Goal: Transaction & Acquisition: Book appointment/travel/reservation

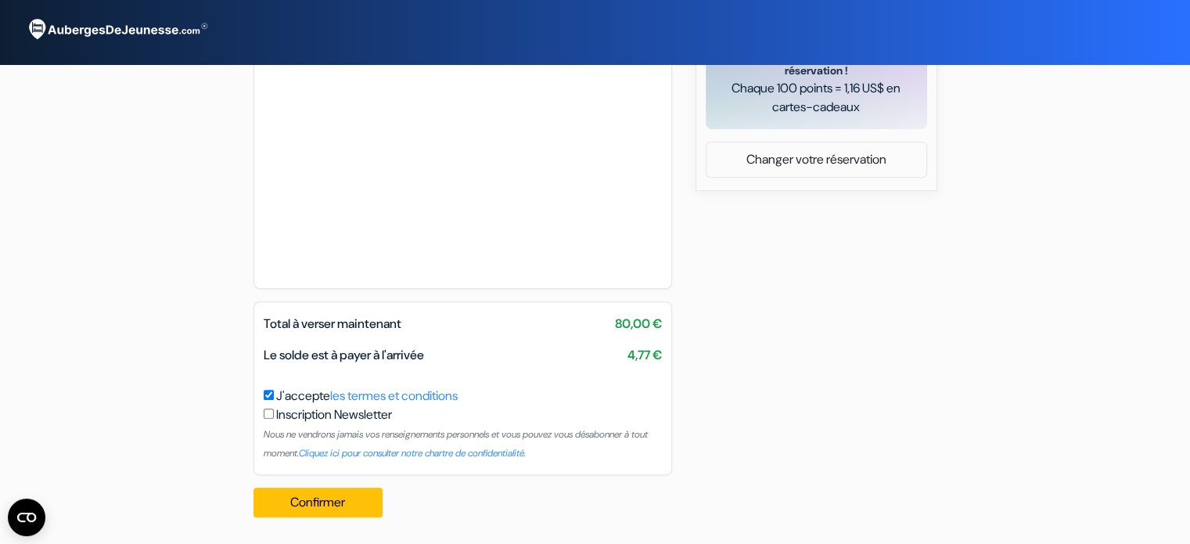
scroll to position [721, 0]
click at [354, 512] on button "Confirmer Loading..." at bounding box center [318, 501] width 130 height 30
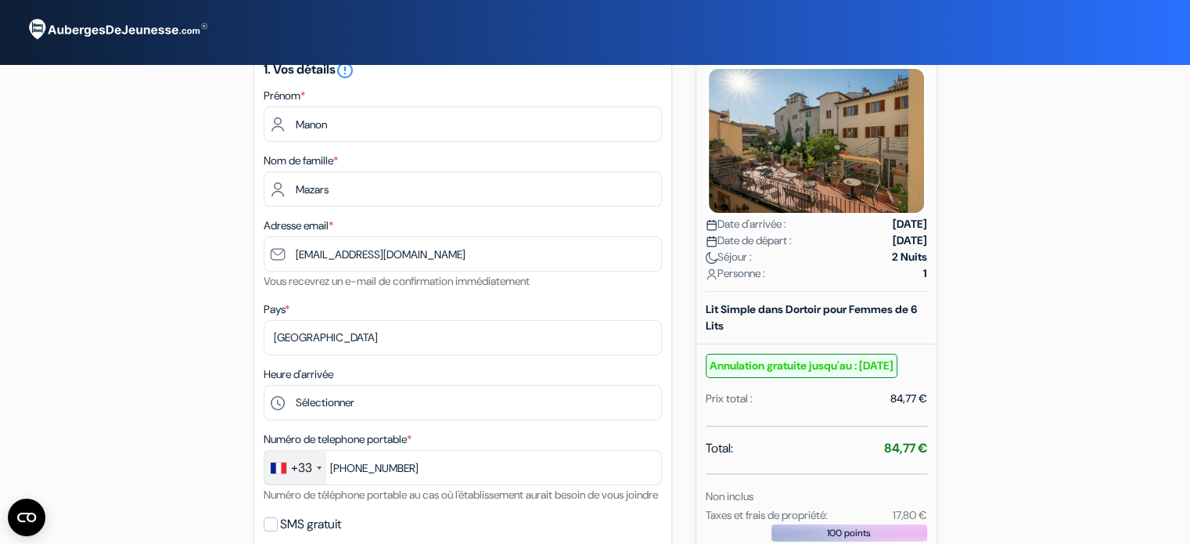
scroll to position [0, 0]
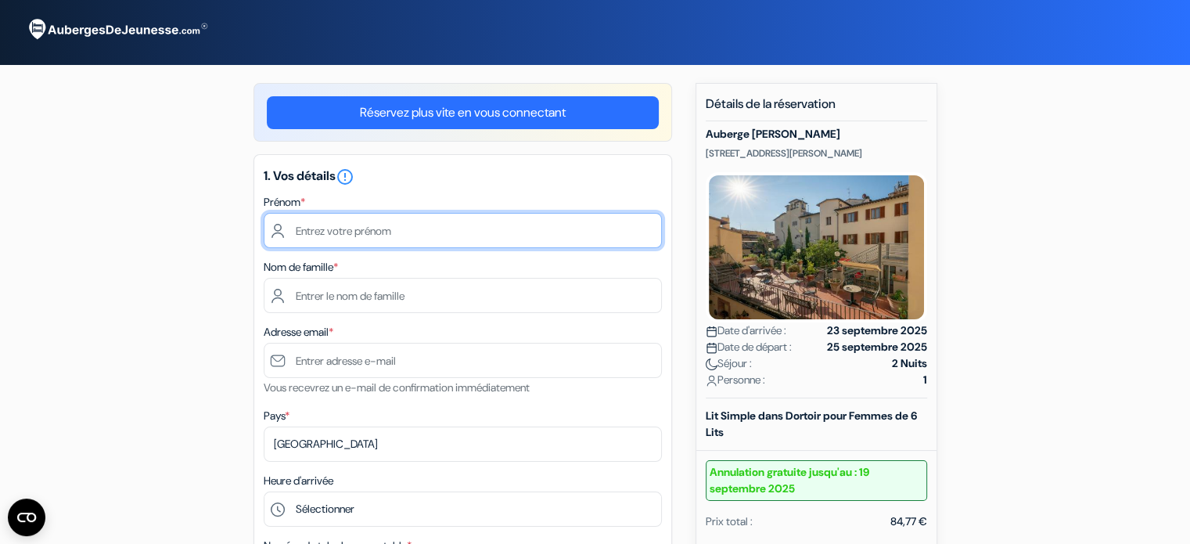
click at [515, 227] on input "text" at bounding box center [463, 230] width 398 height 35
type input "Manon"
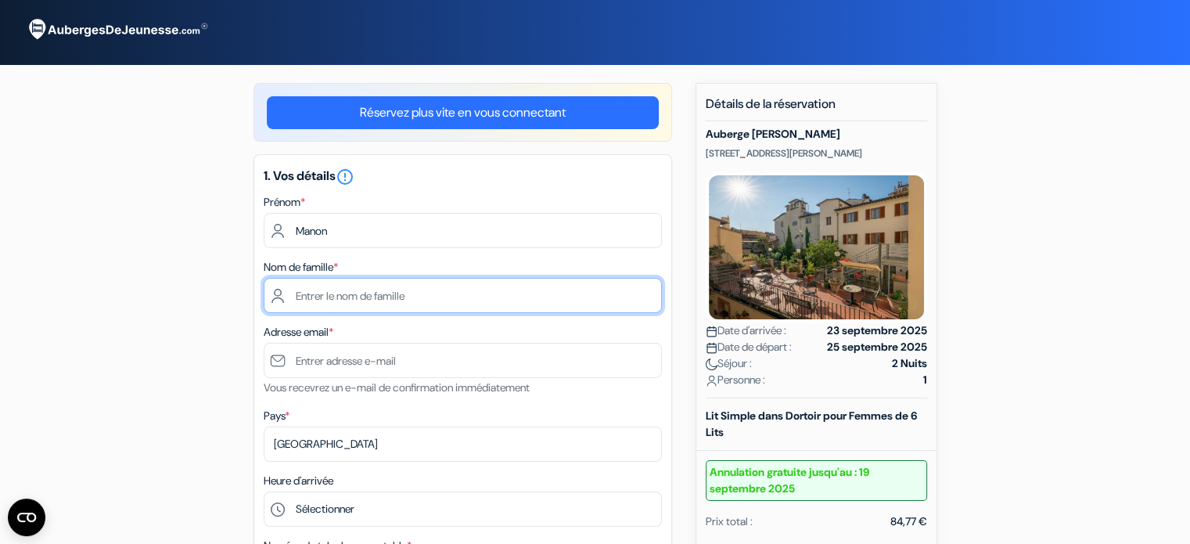
type input "Mazars"
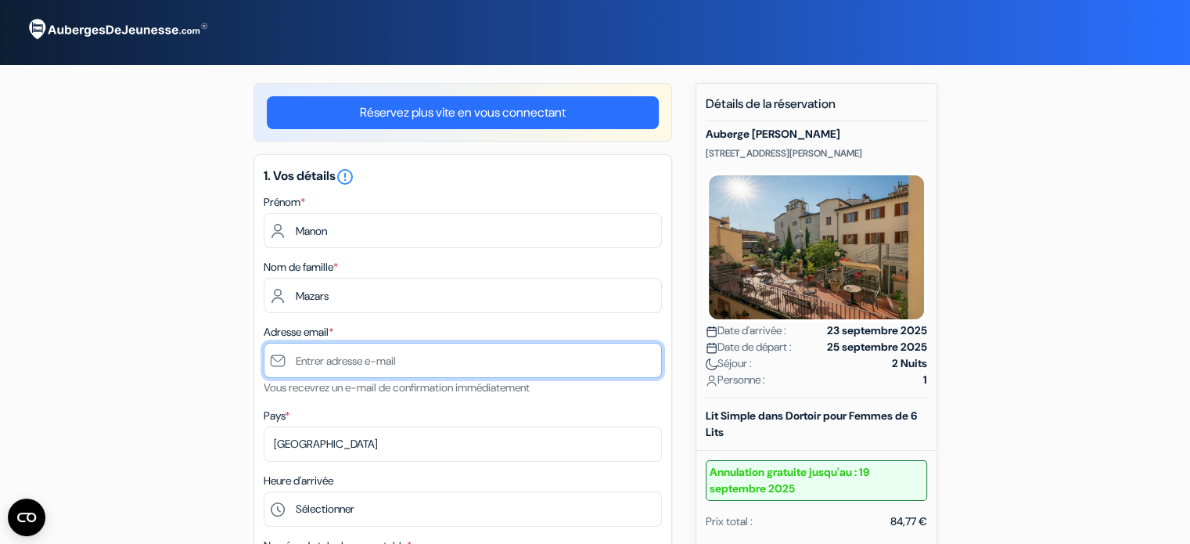
type input "[EMAIL_ADDRESS][DOMAIN_NAME]"
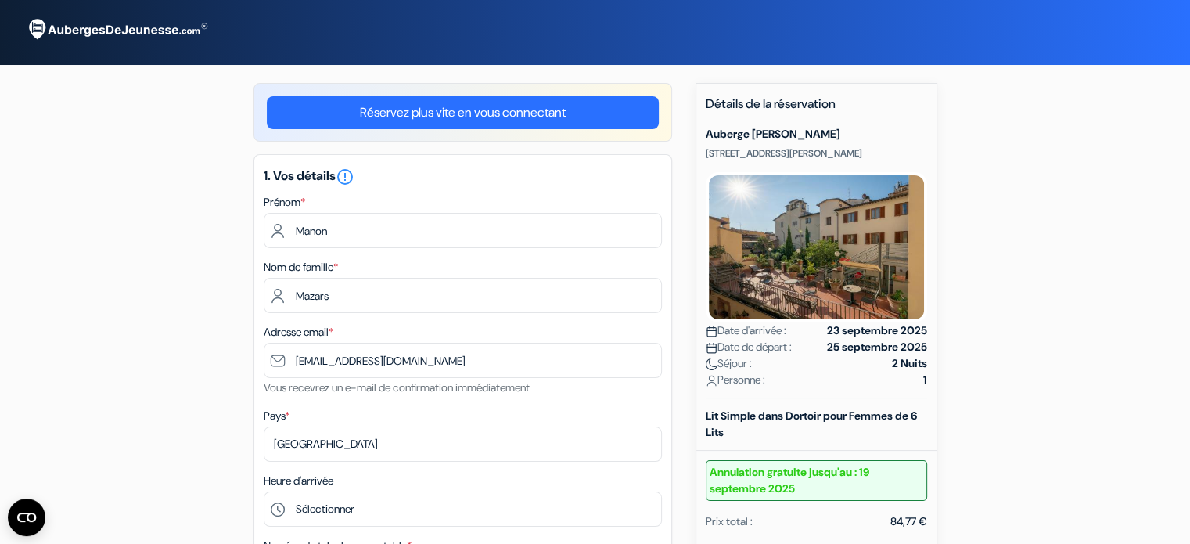
type input "[PHONE_NUMBER]"
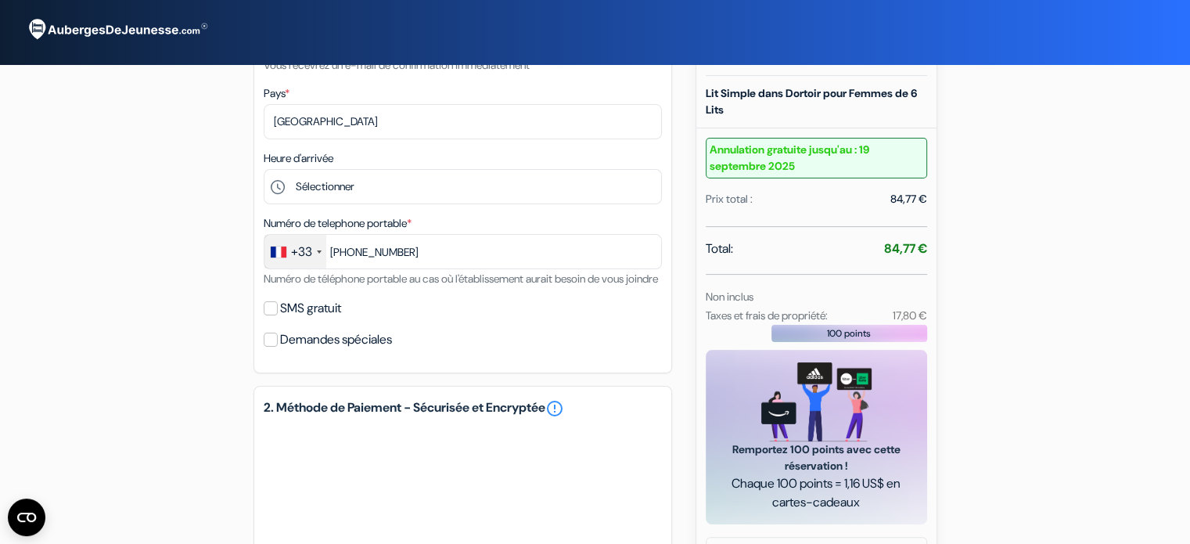
scroll to position [322, 0]
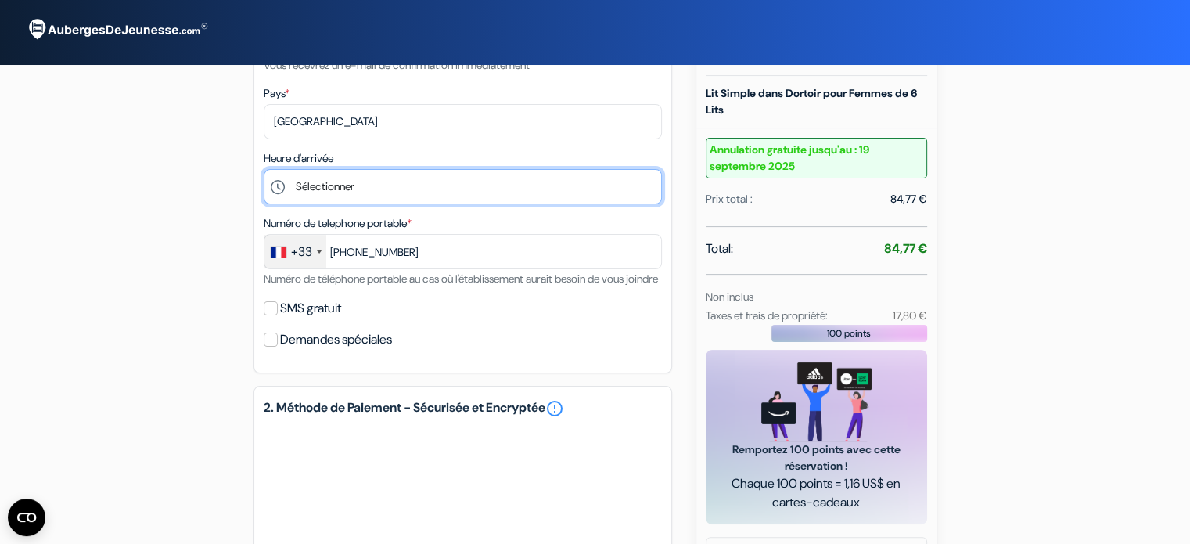
click at [427, 180] on select "Sélectionner 15:00 16:00 17:00 18:00 19:00 20:00 21:00 22:00 23:00" at bounding box center [463, 186] width 398 height 35
select select "15"
click at [264, 170] on select "Sélectionner 15:00 16:00 17:00 18:00 19:00 20:00 21:00 22:00 23:00" at bounding box center [463, 186] width 398 height 35
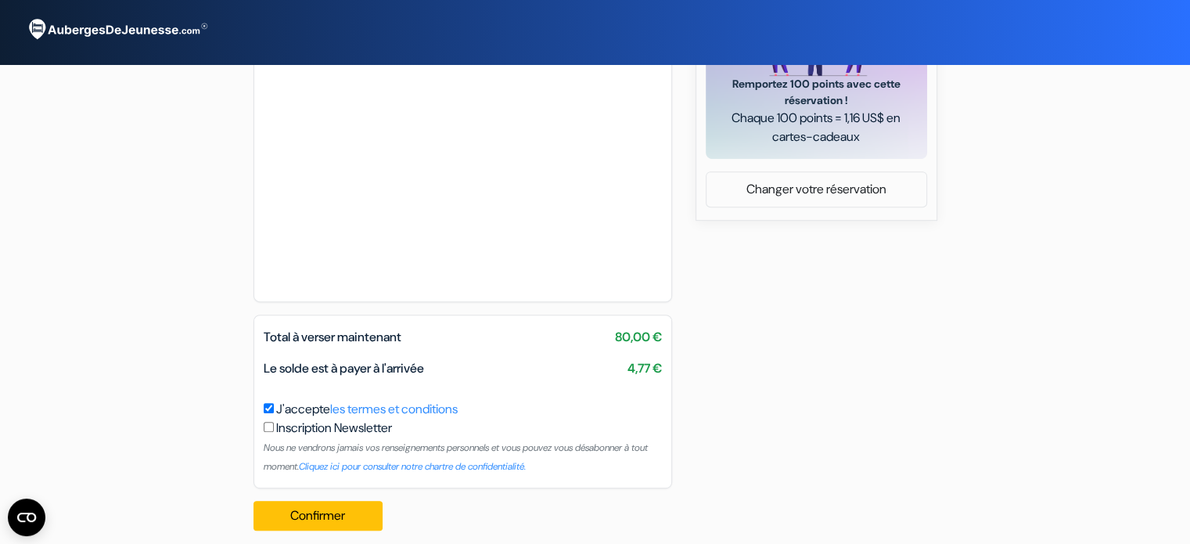
scroll to position [721, 0]
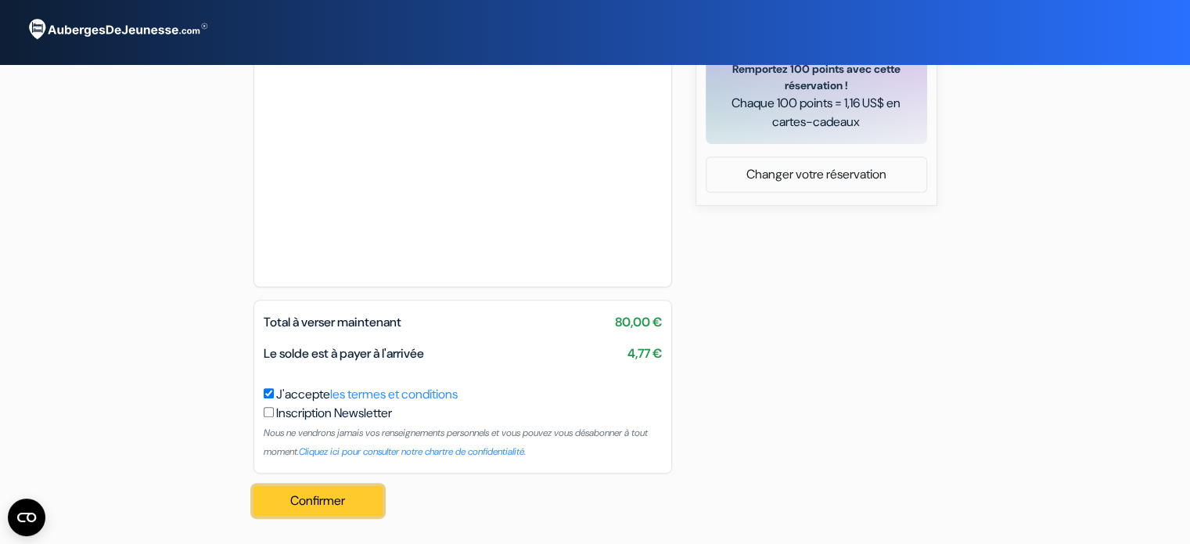
click at [342, 497] on button "Confirmer Loading..." at bounding box center [318, 501] width 130 height 30
click at [329, 503] on button "Confirmer Loading..." at bounding box center [318, 501] width 130 height 30
click at [351, 497] on button "Confirmer Loading..." at bounding box center [318, 501] width 130 height 30
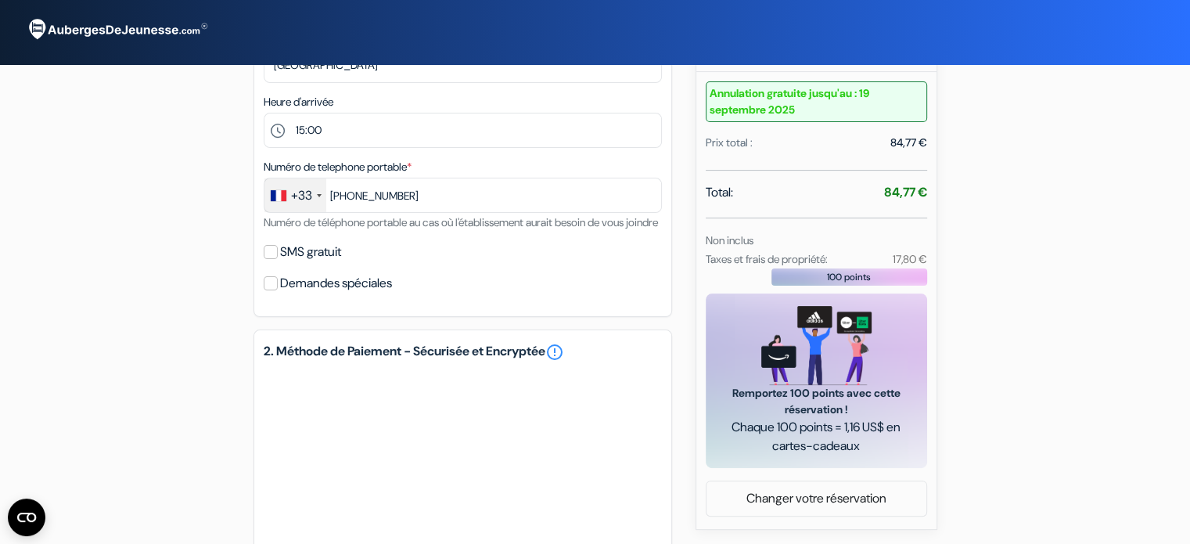
scroll to position [387, 0]
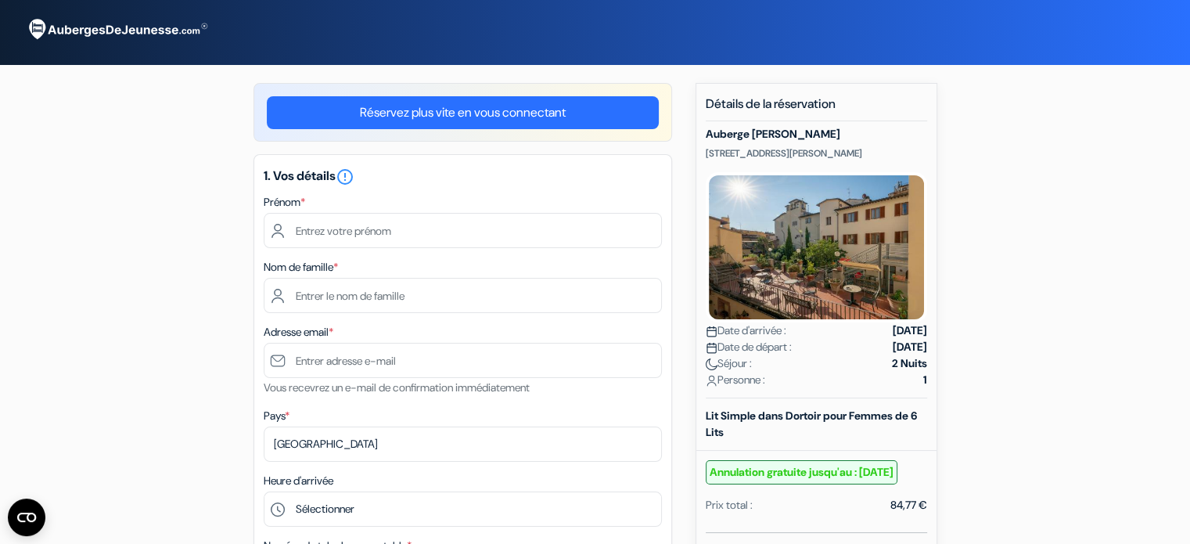
click at [504, 99] on link "Réservez plus vite en vous connectant" at bounding box center [463, 112] width 392 height 33
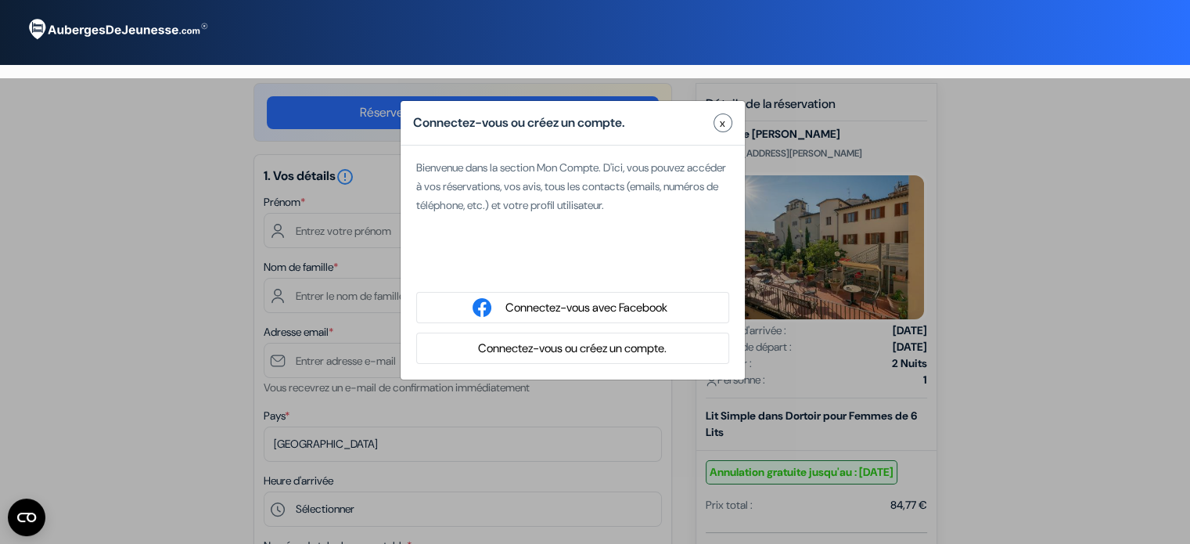
click at [622, 353] on button "Connectez-vous ou créez un compte." at bounding box center [572, 349] width 198 height 20
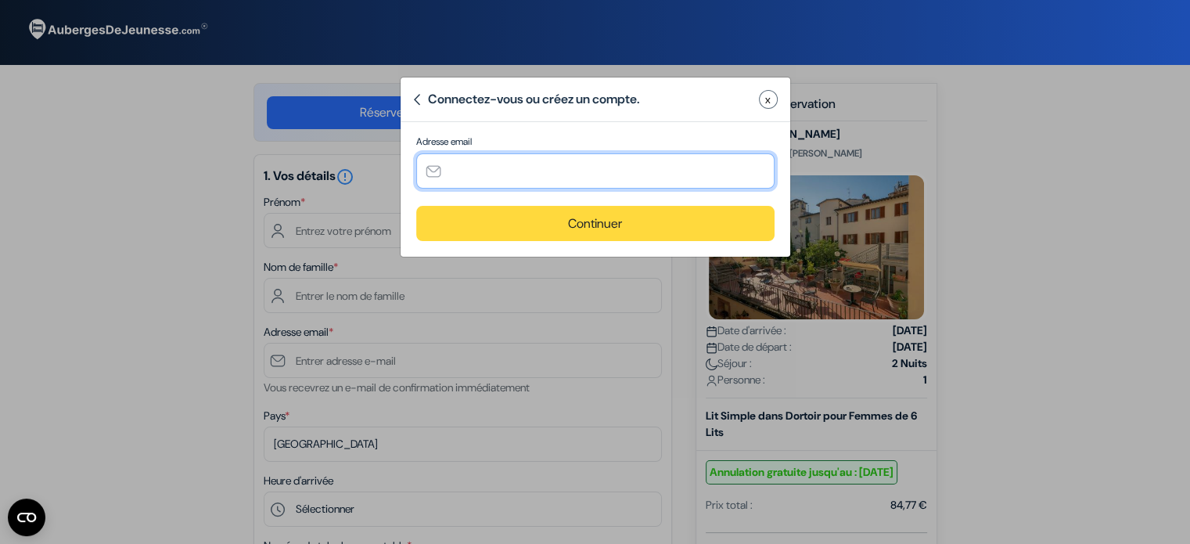
click at [685, 159] on input "text" at bounding box center [595, 170] width 358 height 35
type input "[EMAIL_ADDRESS][DOMAIN_NAME]"
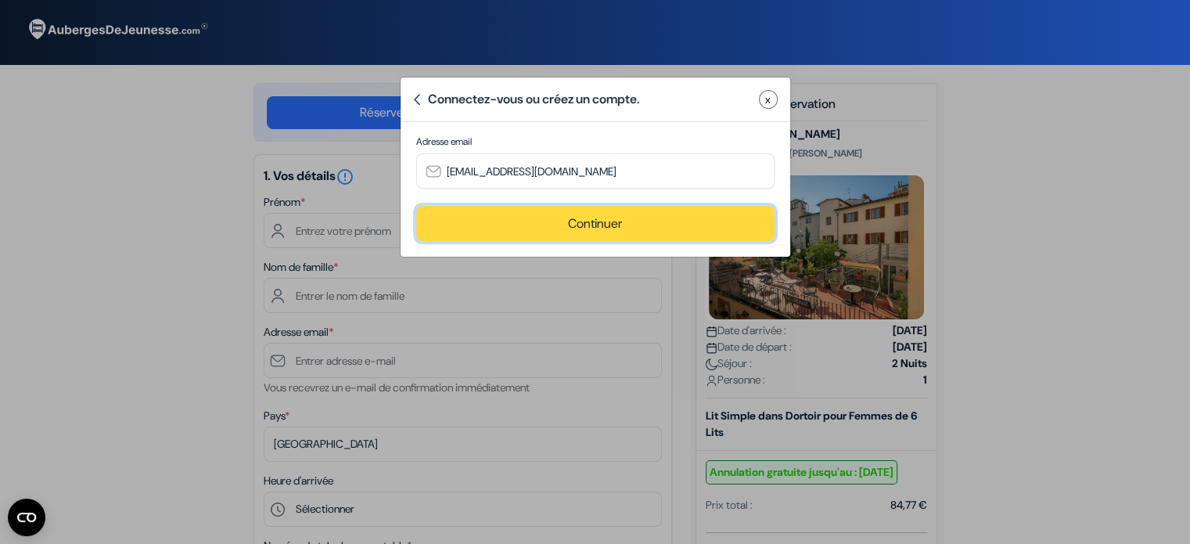
click at [618, 217] on button "Continuer" at bounding box center [595, 223] width 358 height 35
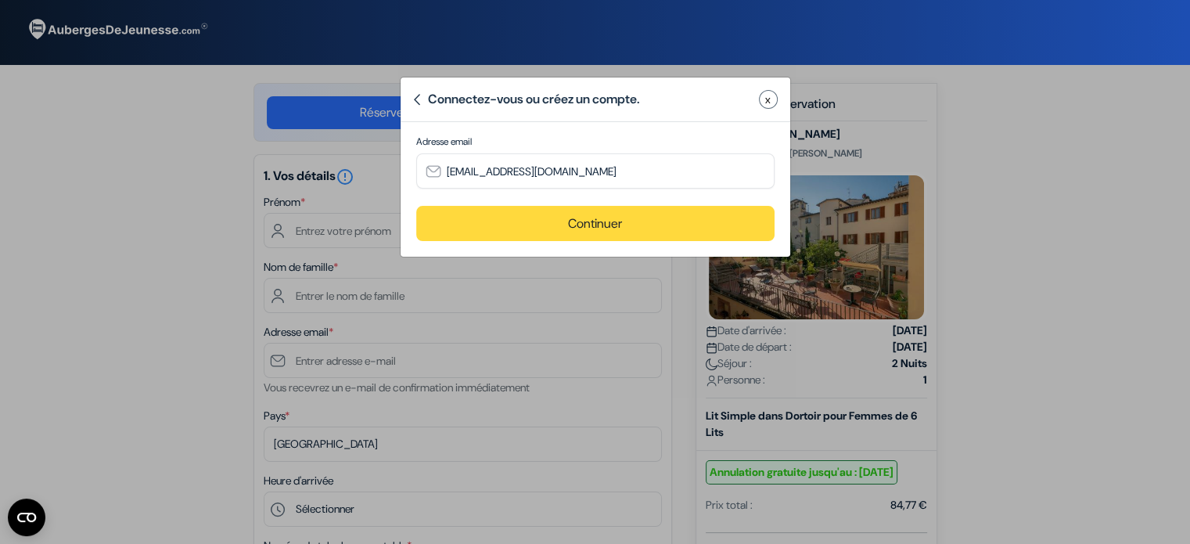
click at [0, 0] on label "Adresse email" at bounding box center [0, 0] width 0 height 0
type input "[EMAIL_ADDRESS][DOMAIN_NAME]"
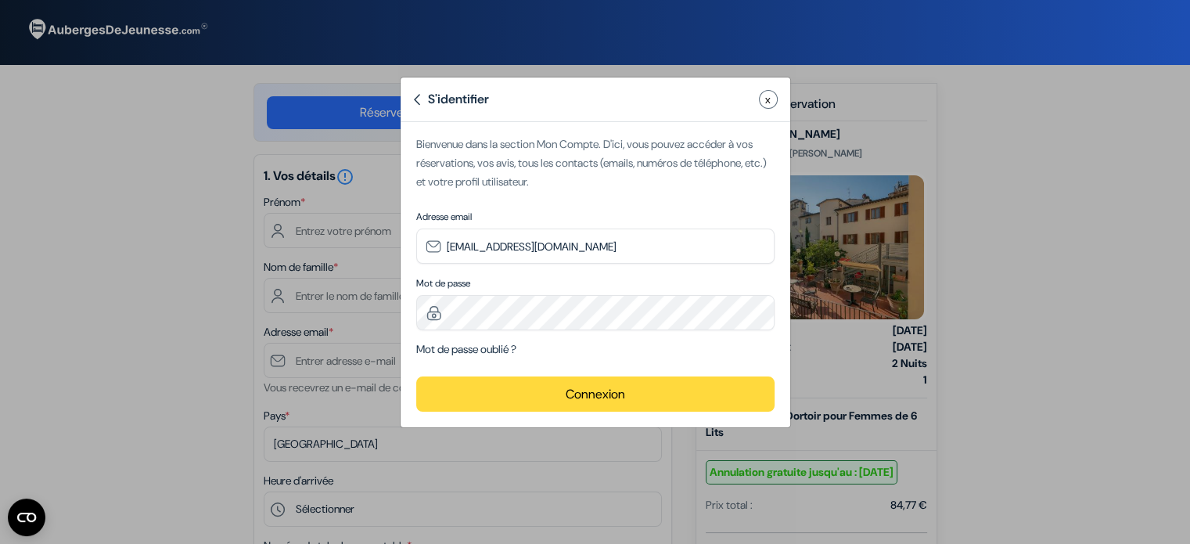
click at [657, 404] on button "Connexion" at bounding box center [595, 393] width 358 height 35
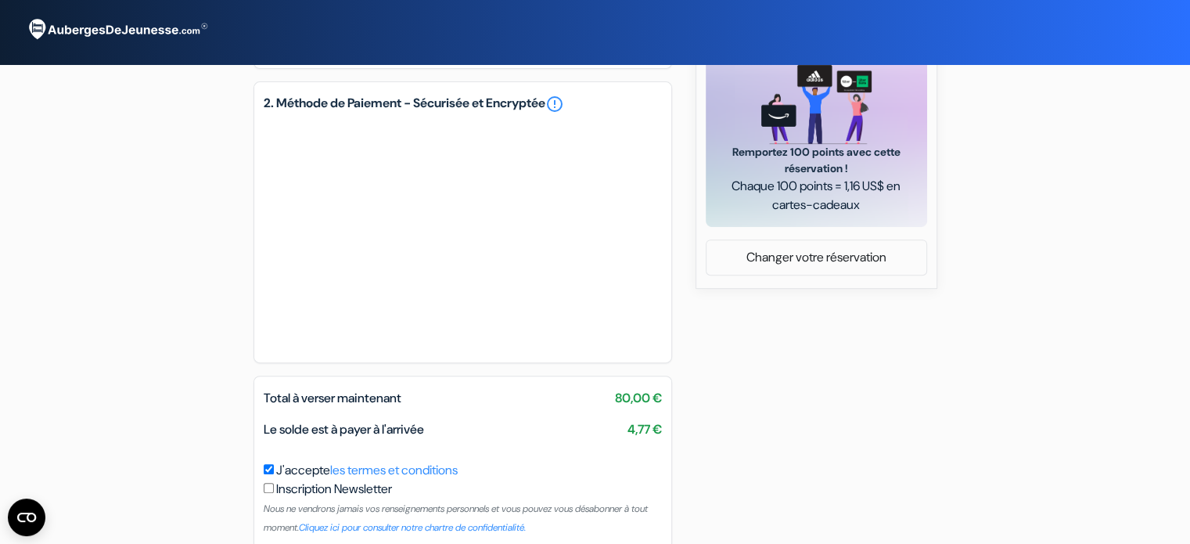
scroll to position [698, 0]
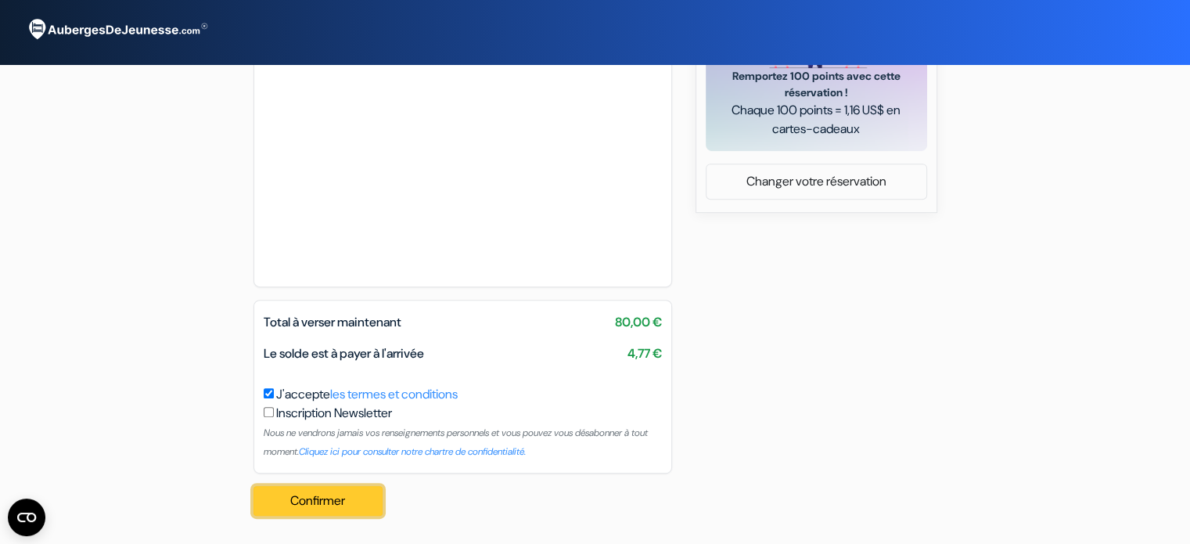
click at [315, 498] on button "Confirmer Loading..." at bounding box center [318, 501] width 130 height 30
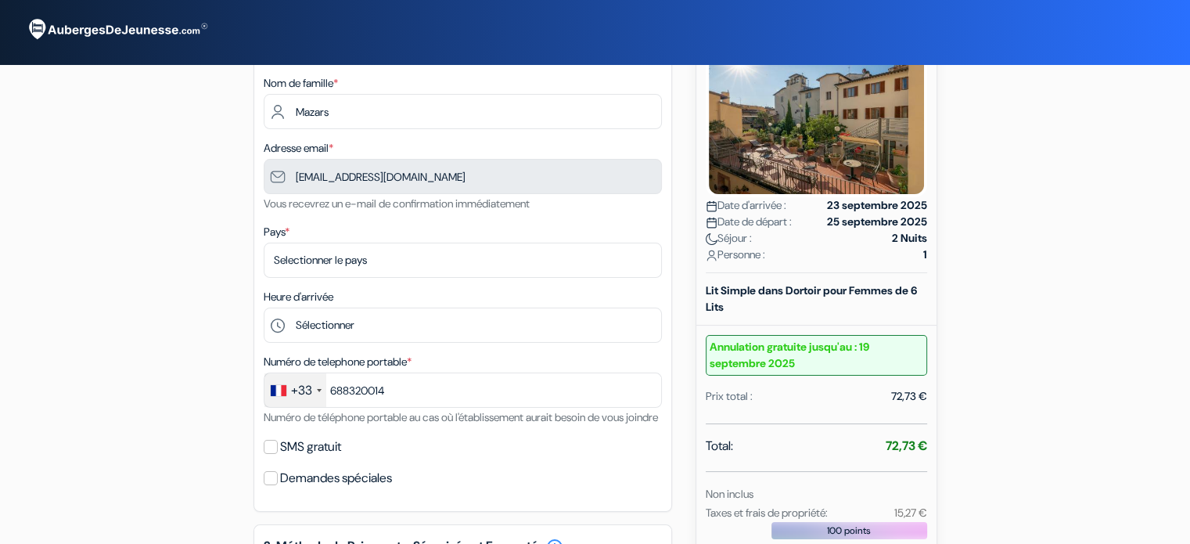
scroll to position [66, 0]
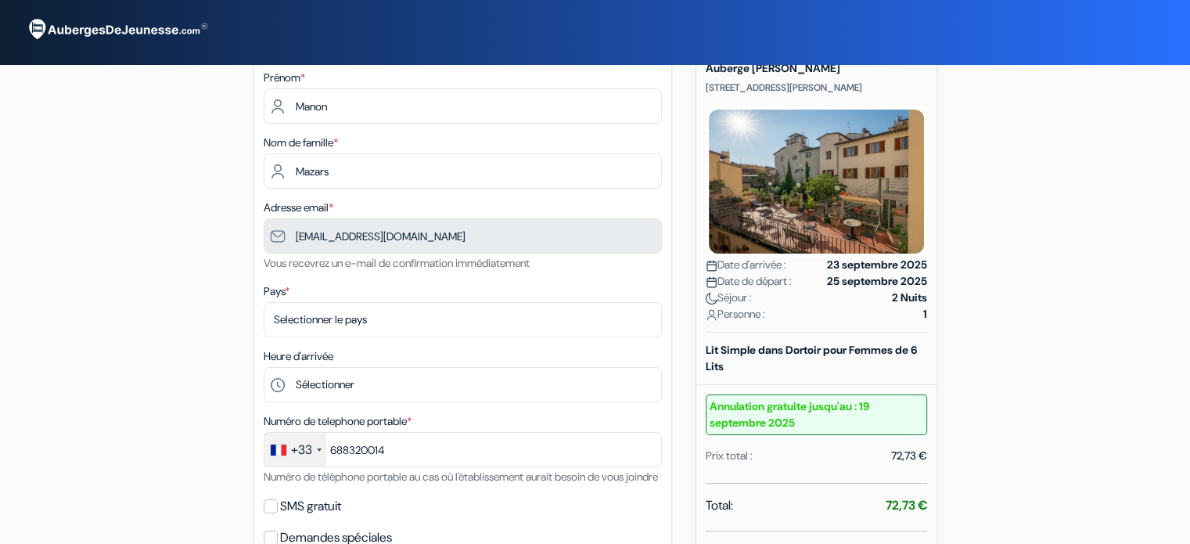
type input "6 88 32 00 14"
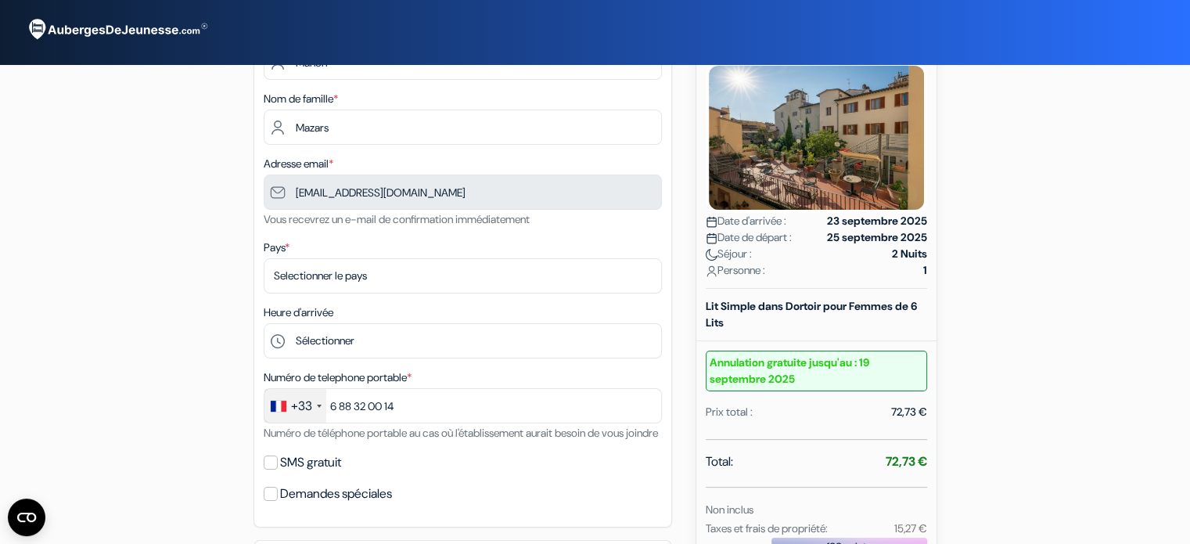
scroll to position [0, 0]
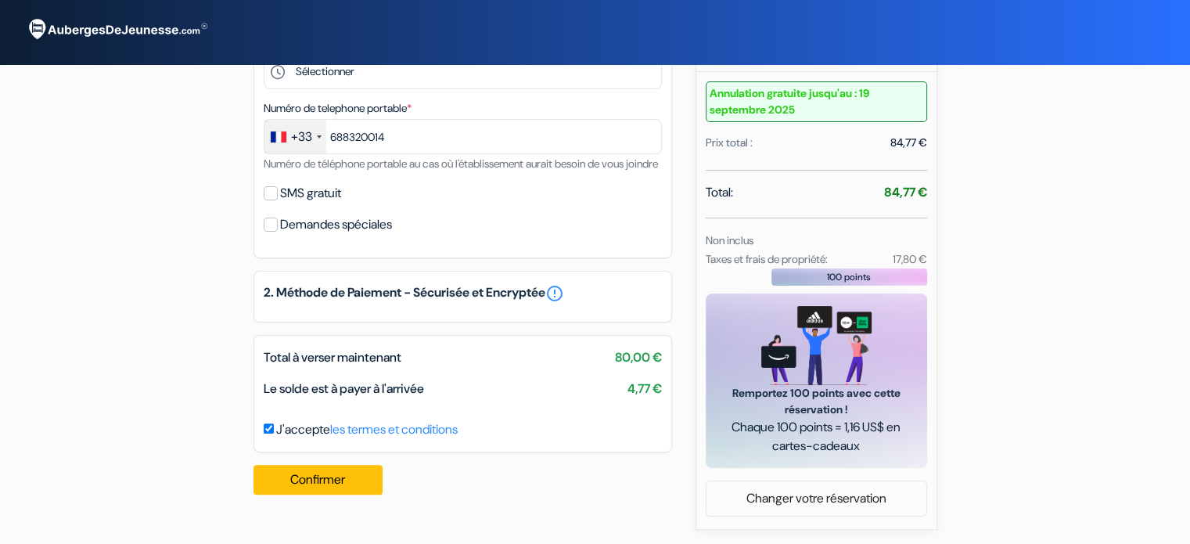
type input "6 88 32 00 14"
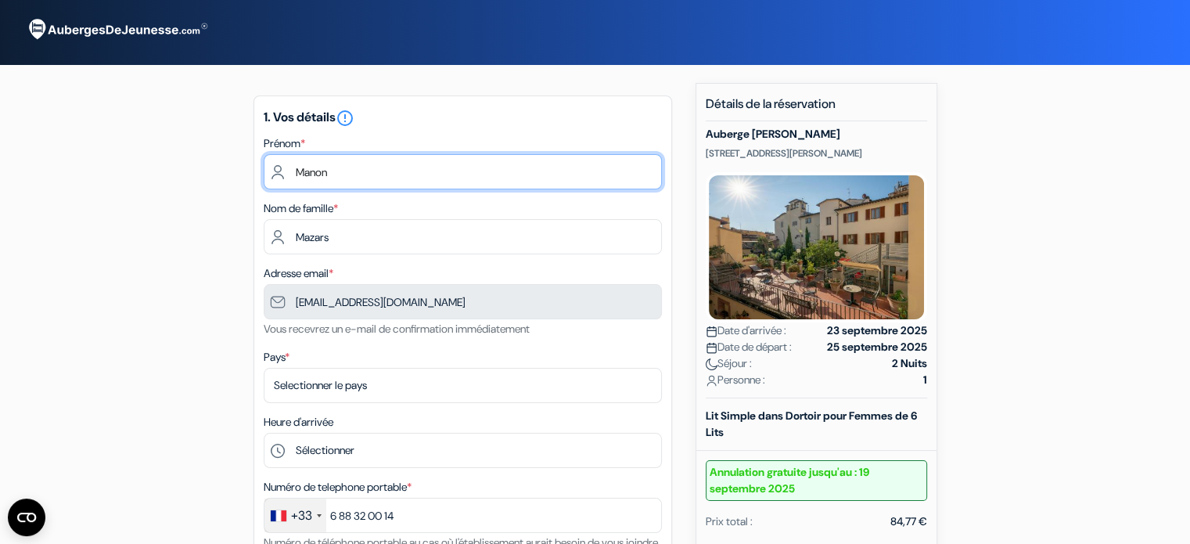
click at [424, 165] on input "Manon" at bounding box center [463, 171] width 398 height 35
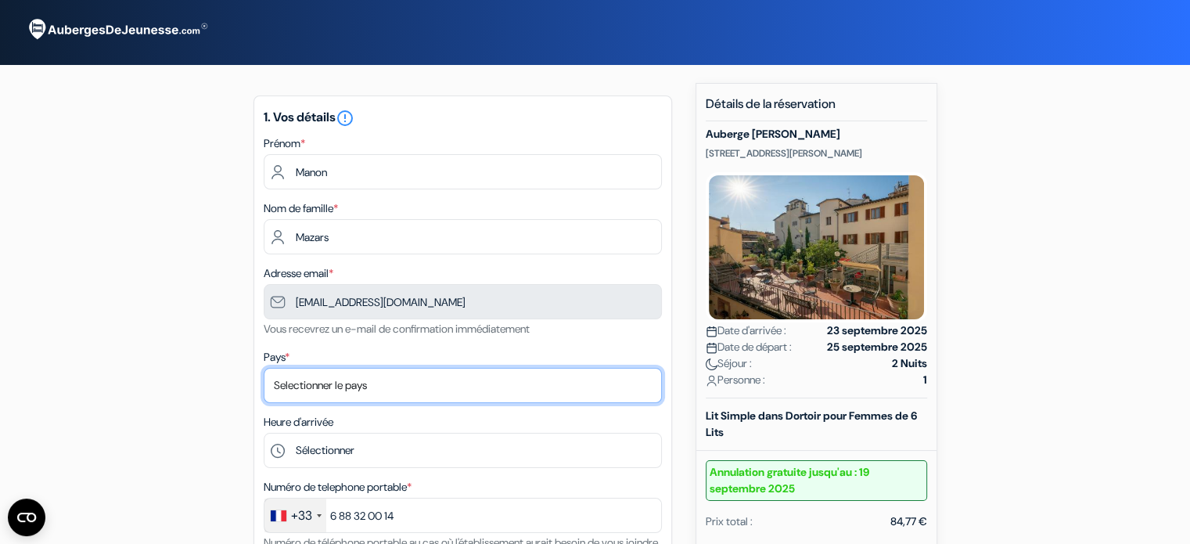
click at [423, 386] on select "Selectionner le pays Abkhazie [GEOGRAPHIC_DATA] [GEOGRAPHIC_DATA] [GEOGRAPHIC_D…" at bounding box center [463, 385] width 398 height 35
select select "fr"
click at [264, 368] on select "Selectionner le pays Abkhazie [GEOGRAPHIC_DATA] [GEOGRAPHIC_DATA] [GEOGRAPHIC_D…" at bounding box center [463, 385] width 398 height 35
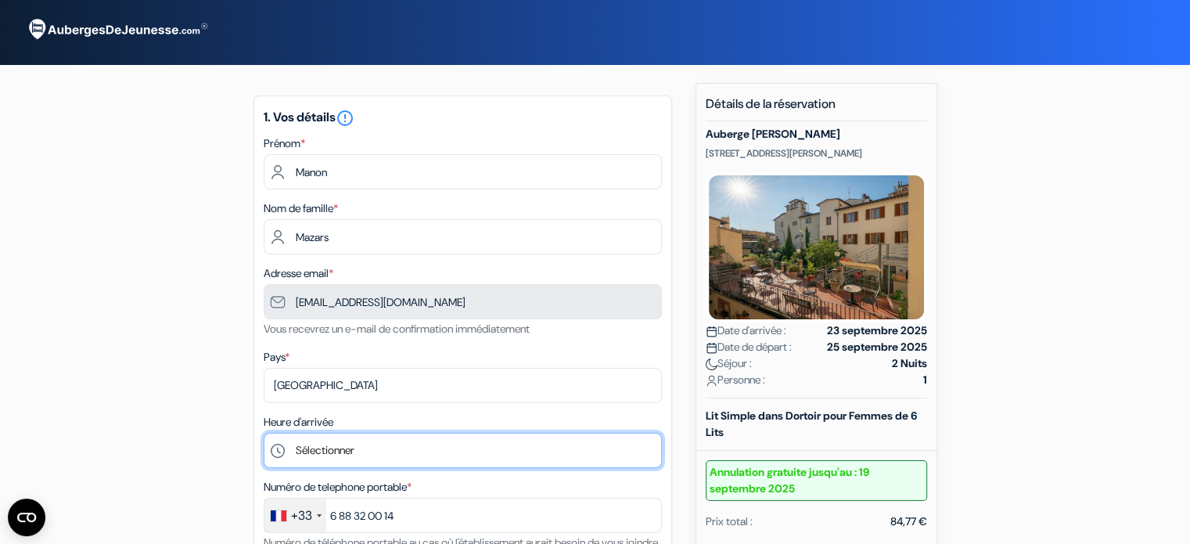
click at [431, 453] on select "Sélectionner 15:00 16:00 17:00 18:00 19:00 20:00 21:00 22:00 23:00" at bounding box center [463, 450] width 398 height 35
select select "15"
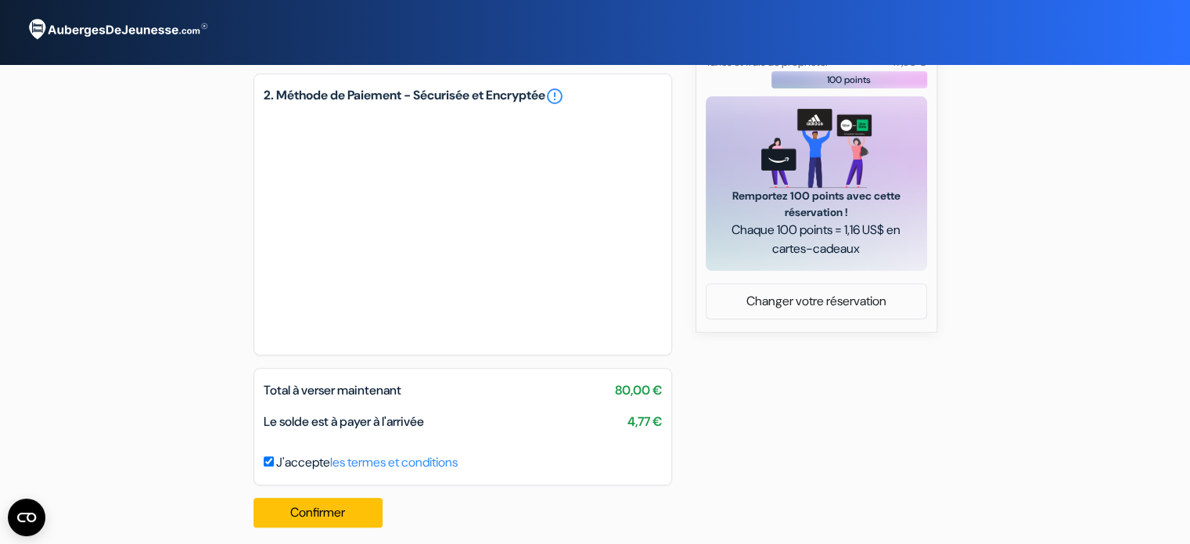
scroll to position [606, 0]
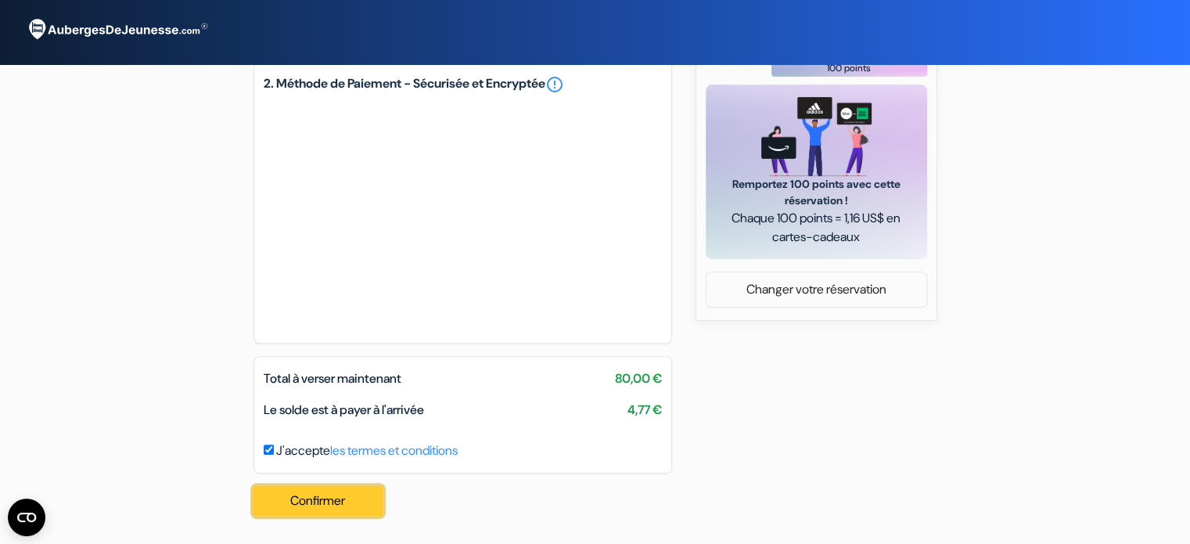
click at [337, 496] on button "Confirmer Loading..." at bounding box center [318, 501] width 130 height 30
click at [354, 502] on button "Confirmer Loading..." at bounding box center [318, 501] width 130 height 30
click at [354, 502] on div "Confirmer Loading... Traitement de la demande..." at bounding box center [322, 500] width 139 height 55
click at [354, 502] on button "Confirmer Loading..." at bounding box center [318, 501] width 130 height 30
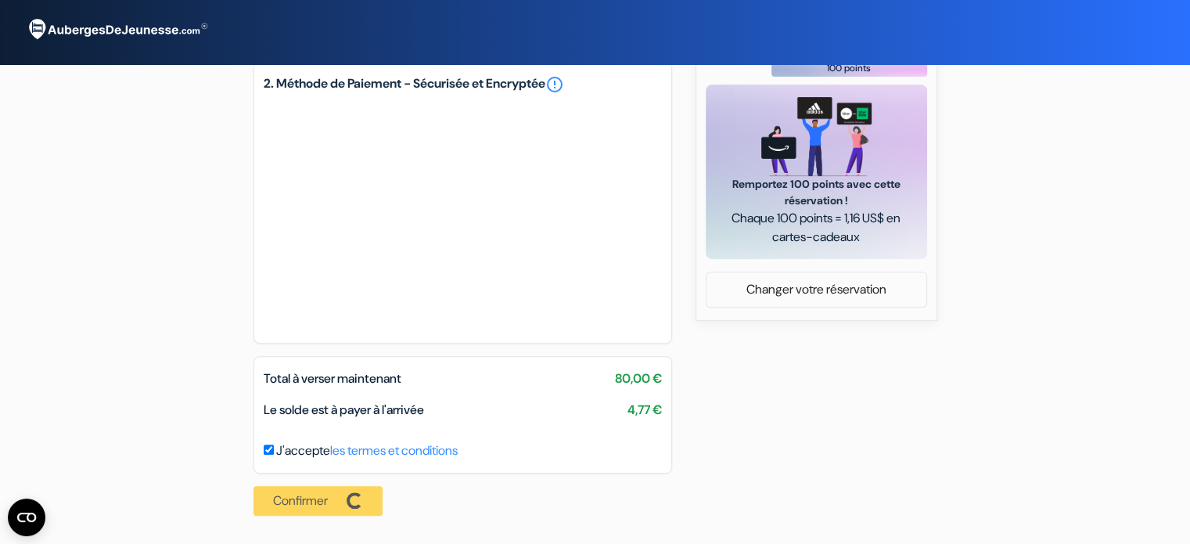
click at [354, 502] on div "Confirmer Loading... Traitement de la demande..." at bounding box center [322, 500] width 139 height 55
